Goal: Task Accomplishment & Management: Complete application form

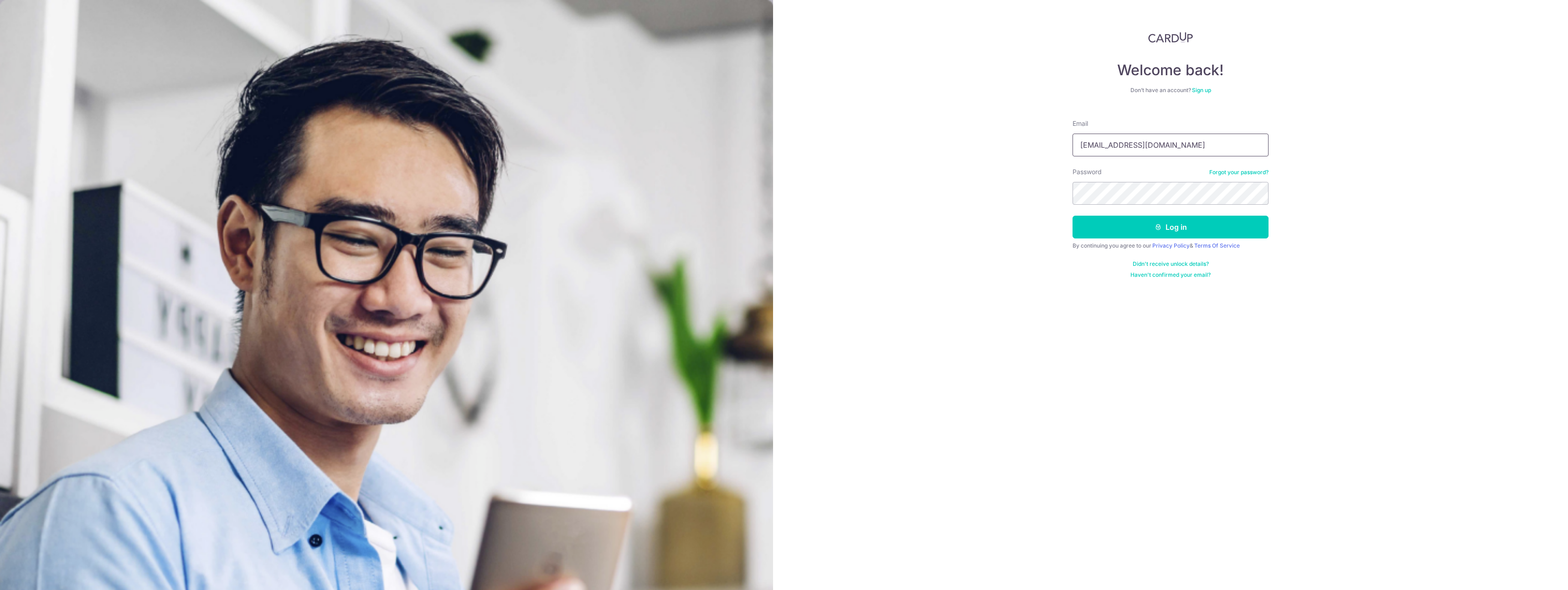
type input "amylikeapple@gmail.com"
click at [1073, 216] on button "Log in" at bounding box center [1171, 227] width 196 height 23
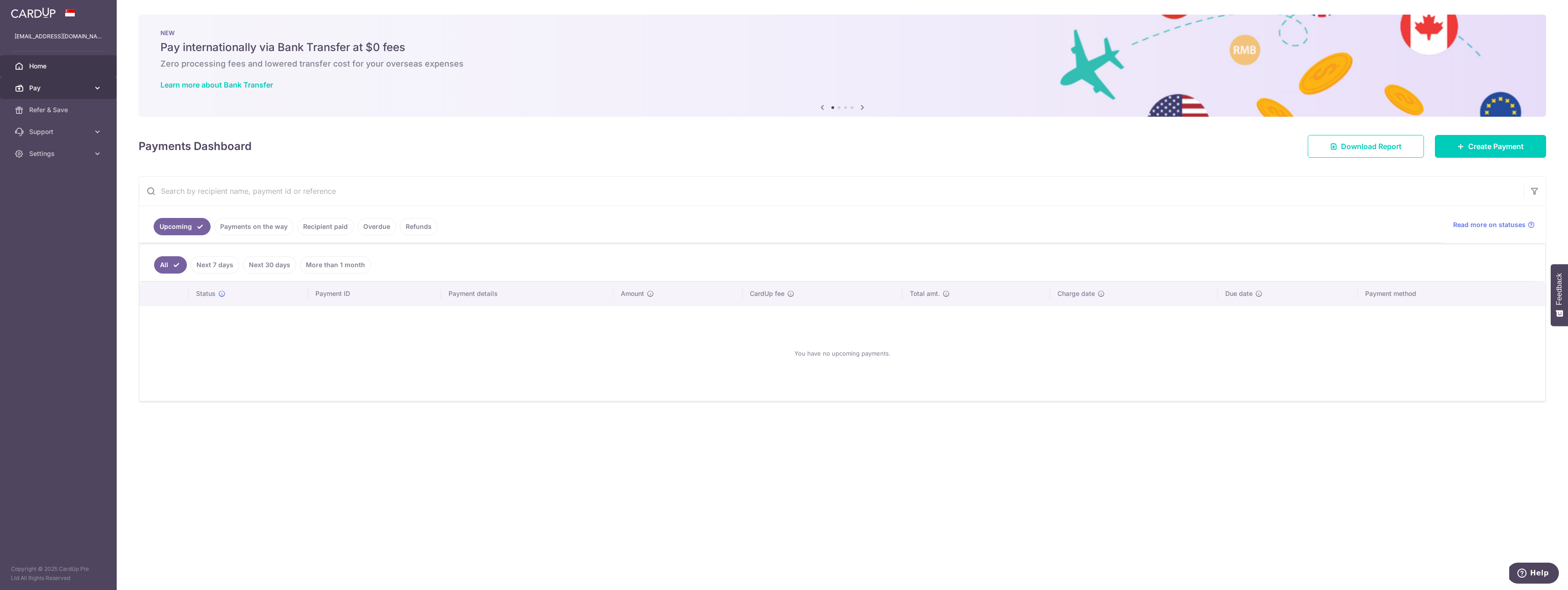
click at [79, 88] on span "Pay" at bounding box center [59, 88] width 60 height 9
click at [71, 107] on span "Payments" at bounding box center [59, 110] width 60 height 9
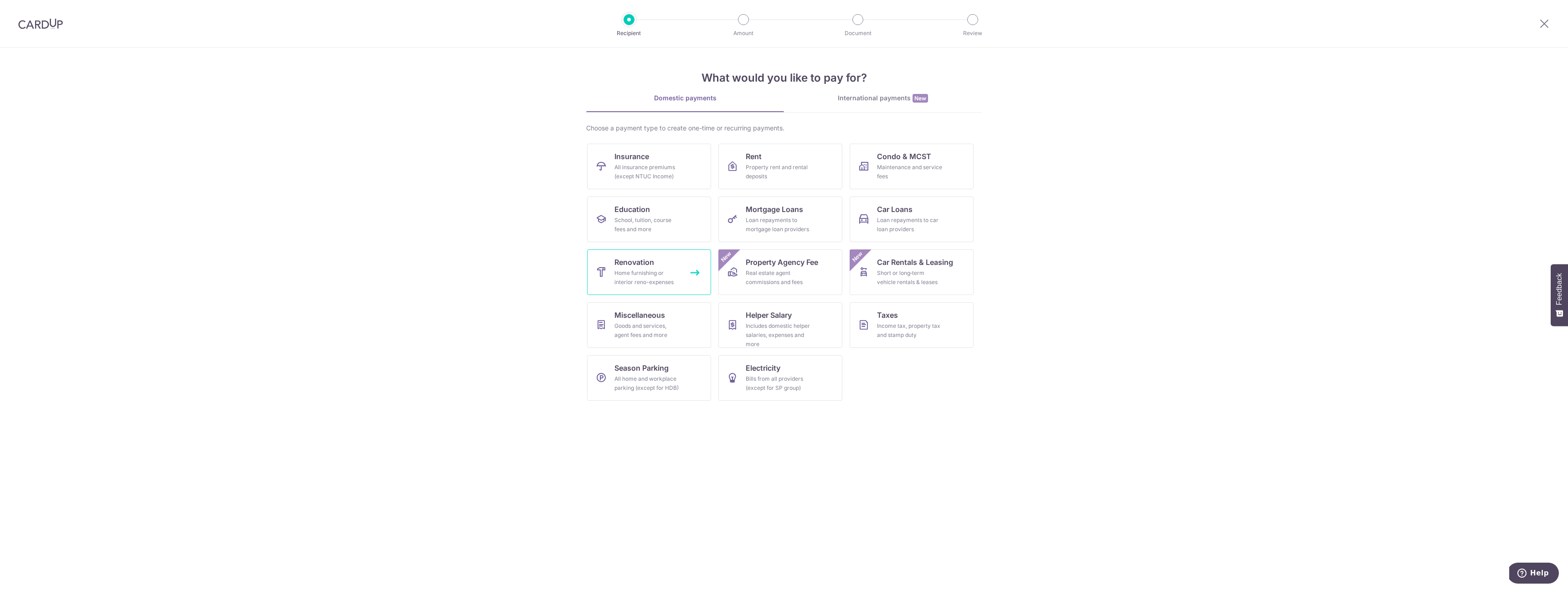
click at [660, 284] on div "Home furnishing or interior reno-expenses" at bounding box center [647, 278] width 66 height 18
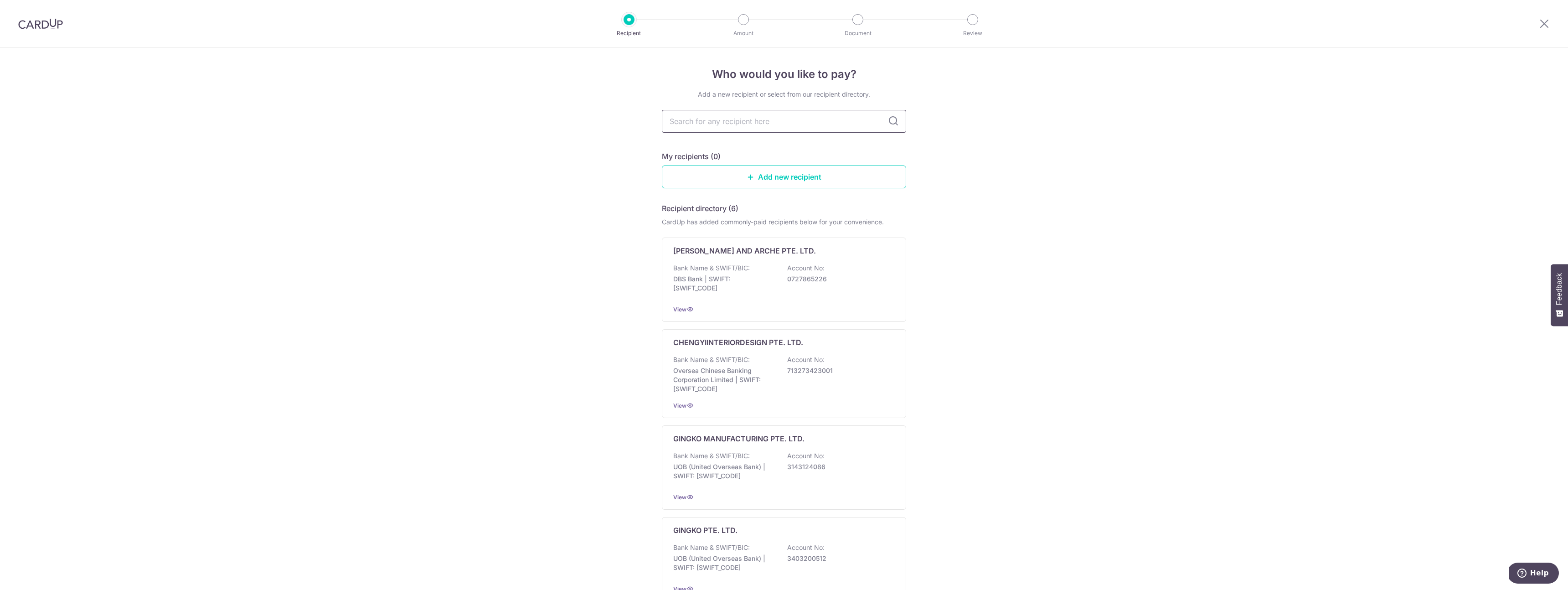
click at [750, 118] on input "text" at bounding box center [783, 121] width 244 height 23
type input "target"
click at [628, 165] on div "Who would you like to pay? Add a new recipient or select from our recipient dir…" at bounding box center [784, 460] width 1568 height 825
click at [710, 181] on link "Add new recipient" at bounding box center [783, 177] width 244 height 23
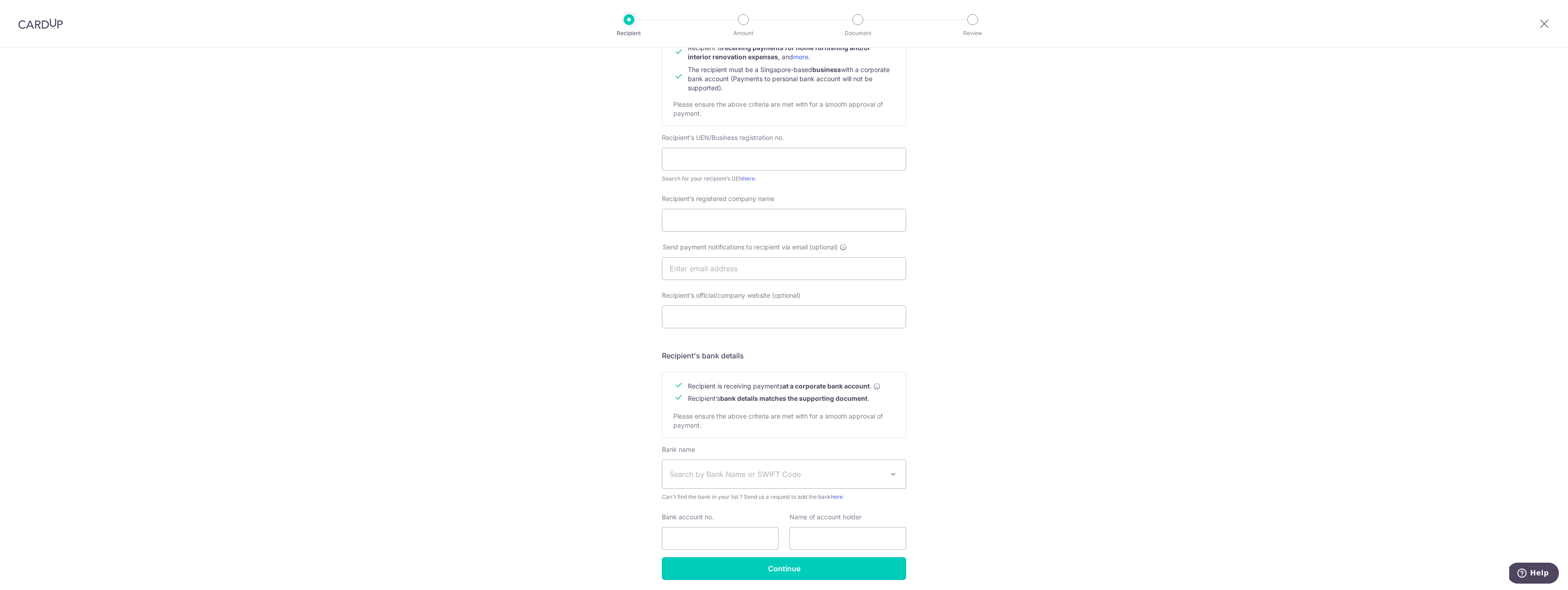
scroll to position [144, 0]
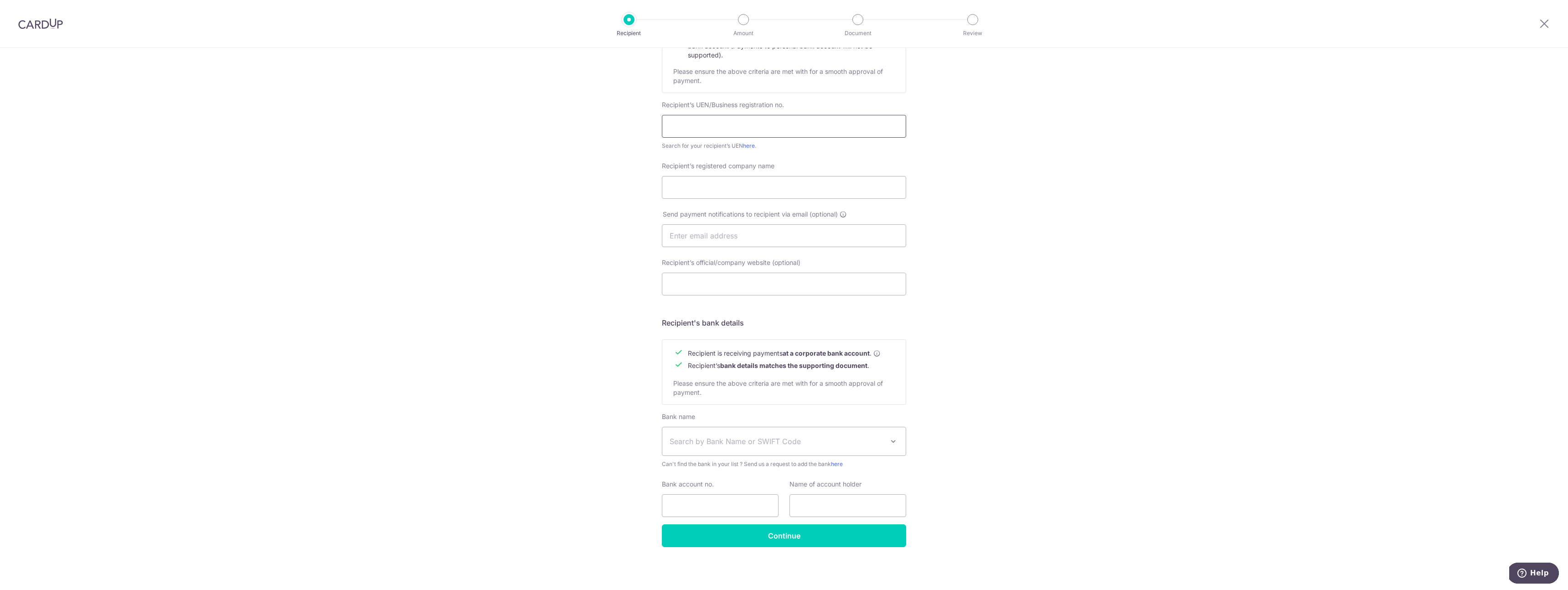
click at [710, 127] on input "text" at bounding box center [783, 126] width 244 height 23
type input "1"
click at [702, 190] on input "Recipient’s registered company name" at bounding box center [783, 187] width 244 height 23
type input "1"
click at [701, 239] on input "text" at bounding box center [783, 235] width 244 height 23
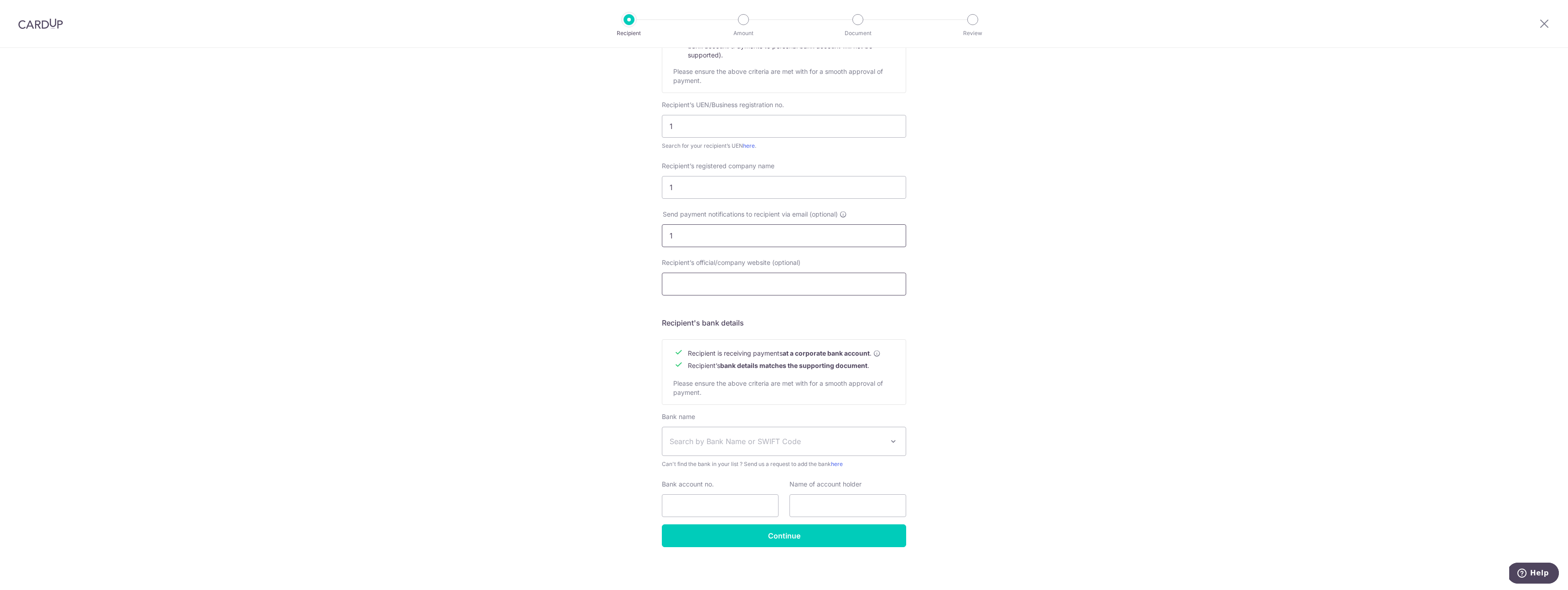
type input "1"
click at [699, 280] on input "Recipient’s official/company website (optional)" at bounding box center [783, 284] width 244 height 23
type input "1"
click at [709, 447] on span "Search by Bank Name or SWIFT Code" at bounding box center [784, 441] width 243 height 28
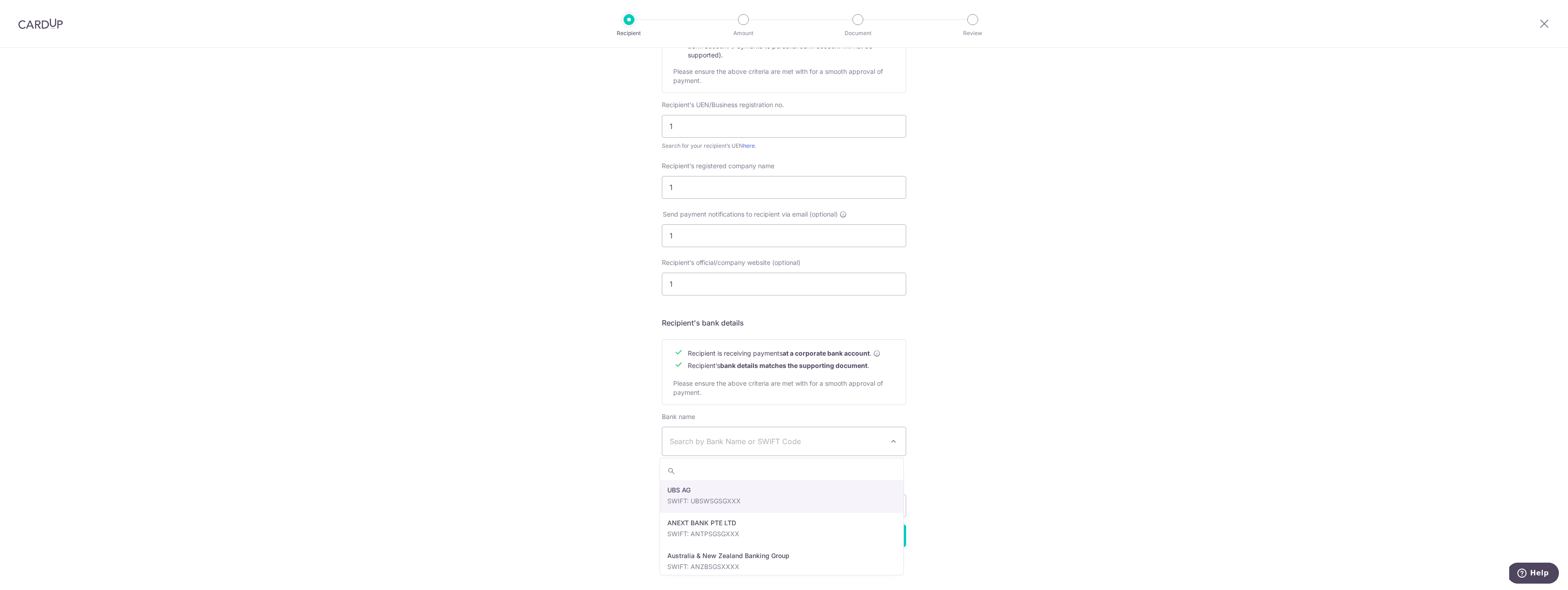
select select "22650"
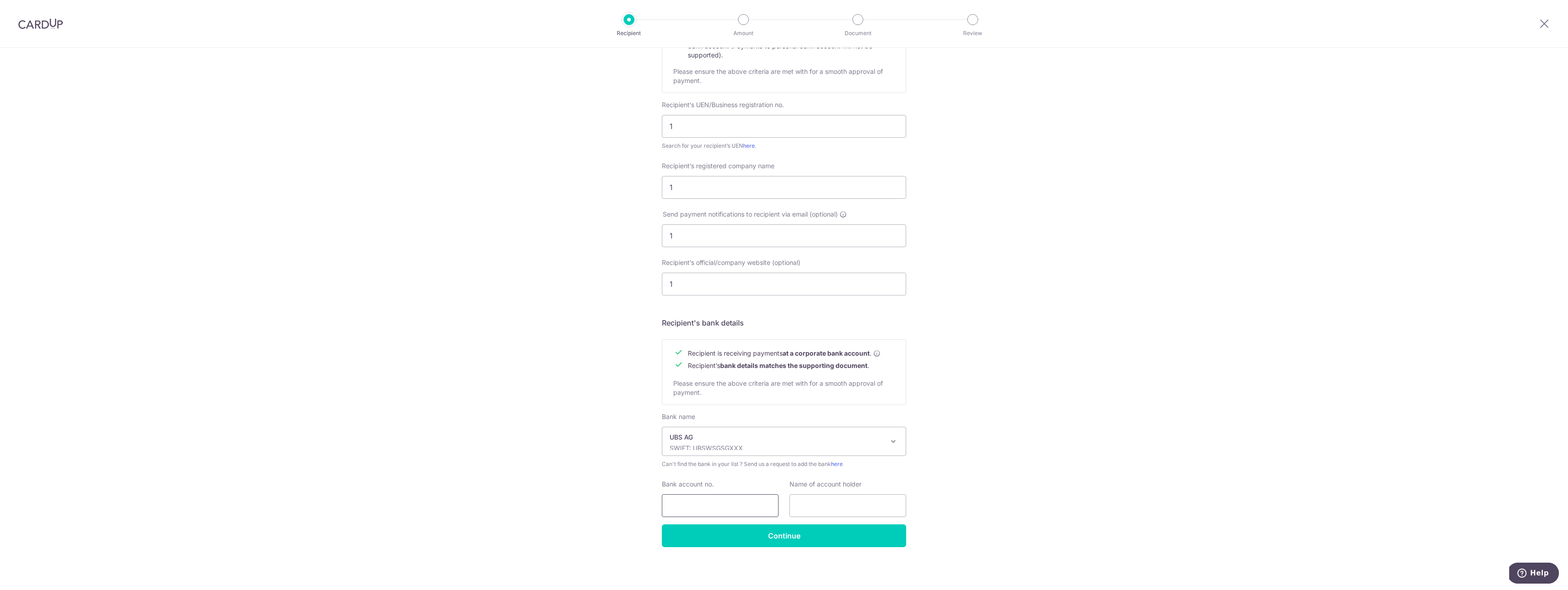
click at [711, 504] on input "Bank account no." at bounding box center [720, 505] width 117 height 23
type input "1"
click at [796, 514] on input "text" at bounding box center [848, 505] width 117 height 23
type input "1"
click at [794, 546] on input "Continue" at bounding box center [783, 535] width 244 height 23
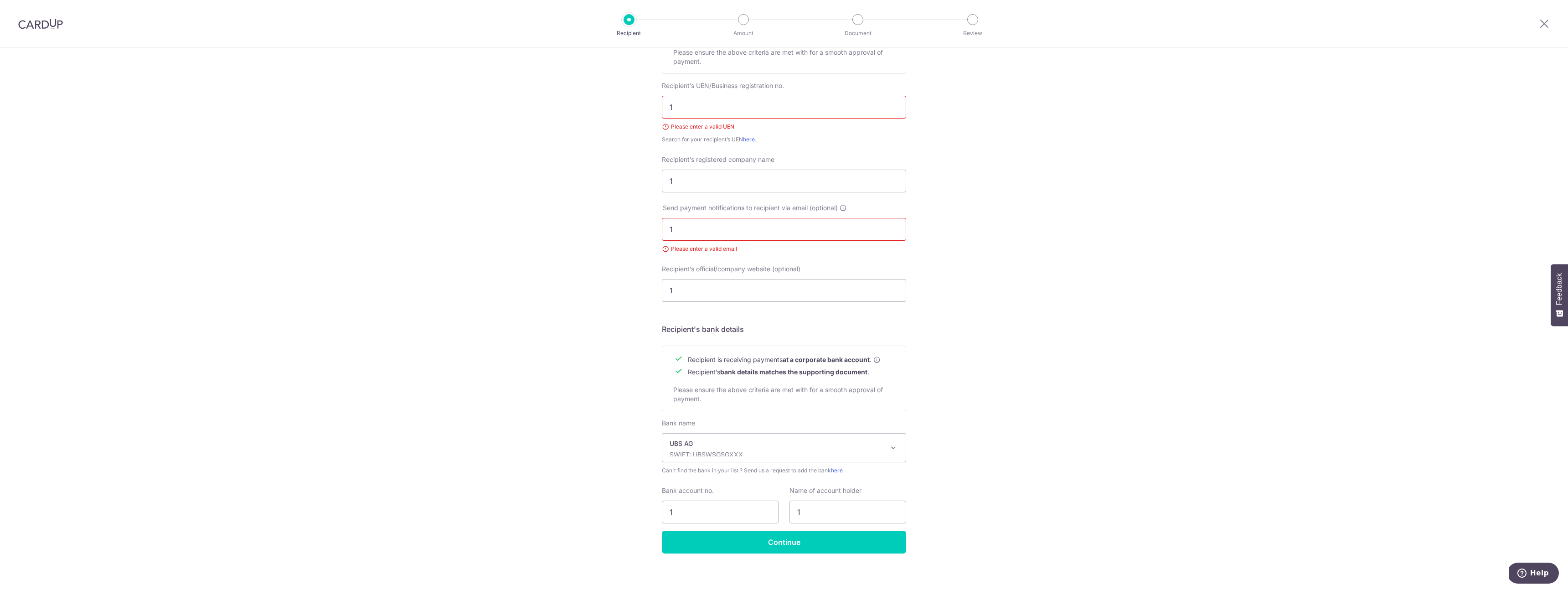
scroll to position [163, 0]
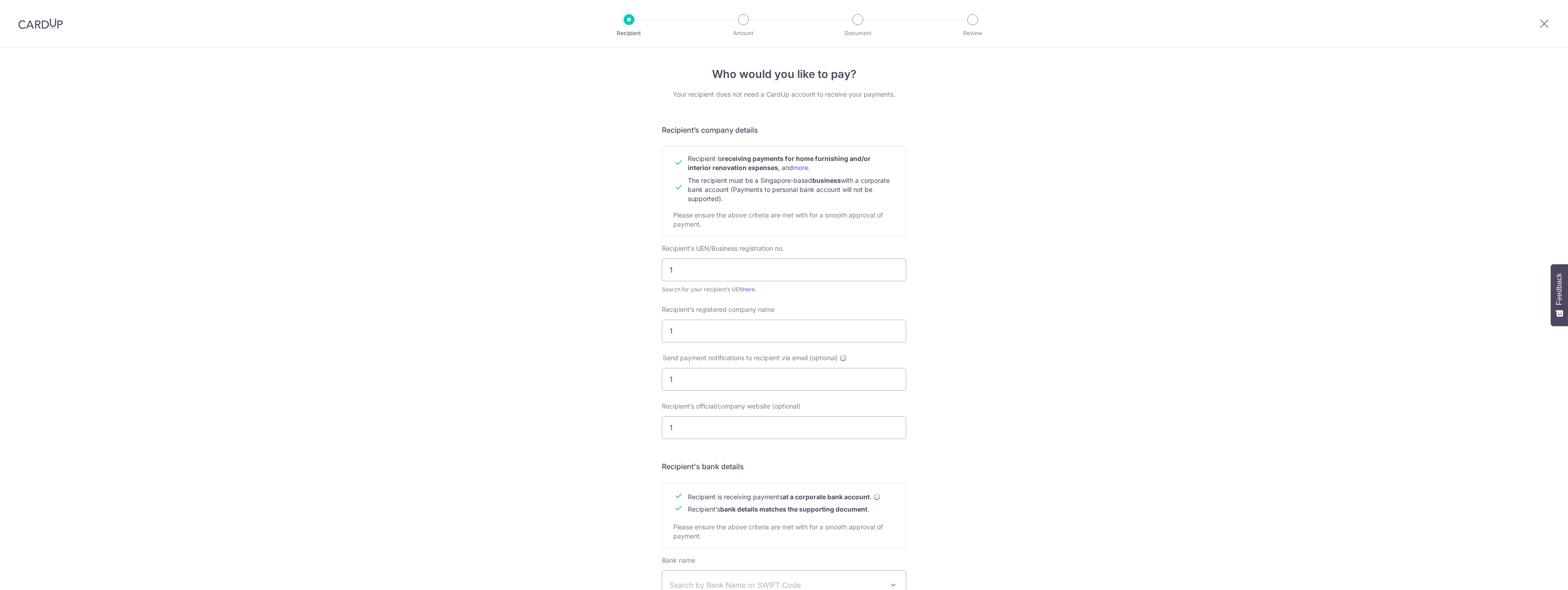
select select "22650"
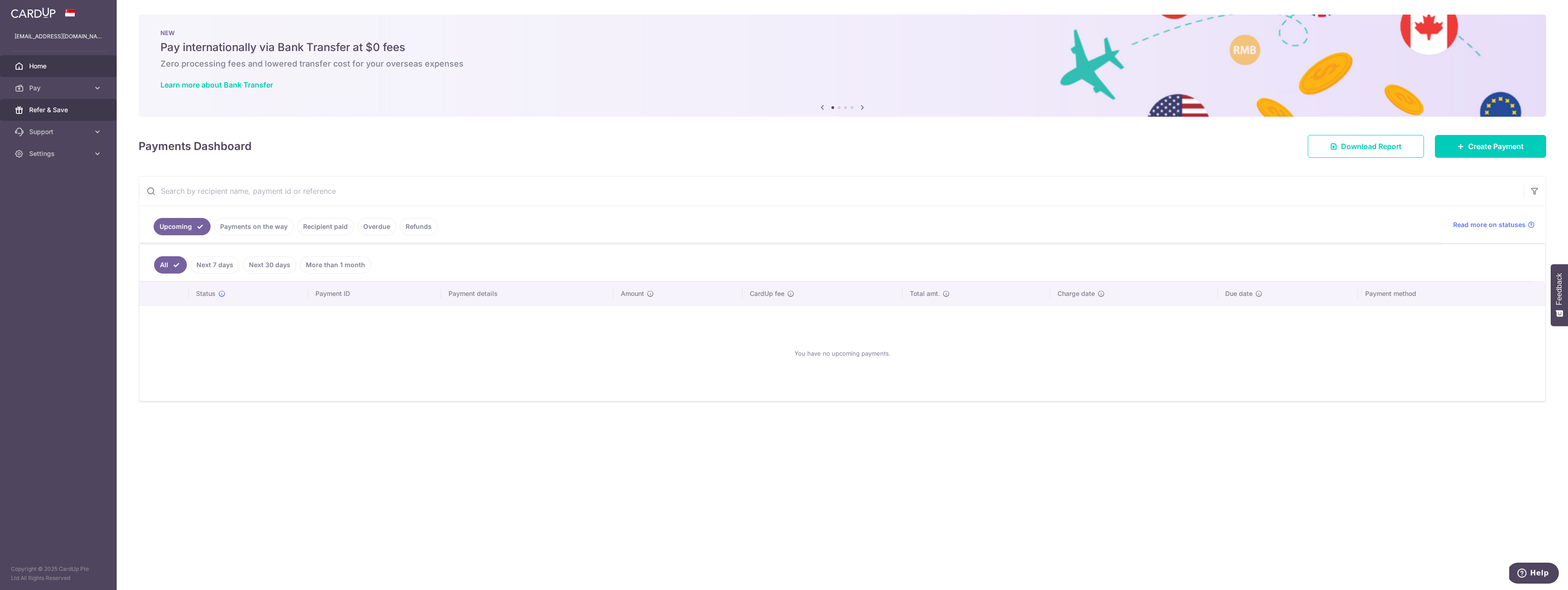
click at [75, 113] on span "Refer & Save" at bounding box center [59, 110] width 60 height 9
